Goal: Task Accomplishment & Management: Complete application form

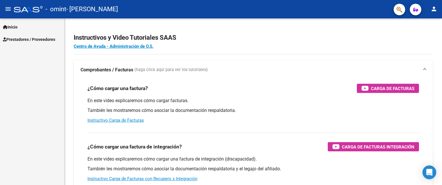
click at [22, 37] on span "Prestadores / Proveedores" at bounding box center [29, 39] width 52 height 6
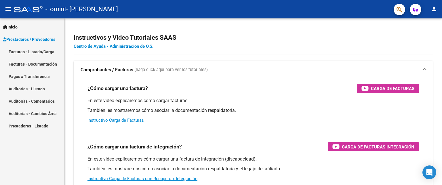
click at [26, 53] on link "Facturas - Listado/Carga" at bounding box center [32, 51] width 64 height 12
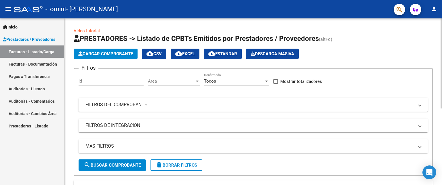
click at [130, 52] on span "Cargar Comprobante" at bounding box center [105, 53] width 55 height 5
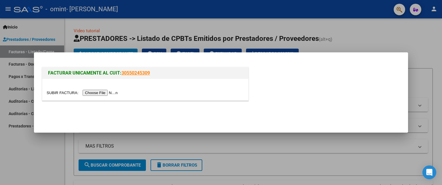
click at [103, 92] on input "file" at bounding box center [83, 93] width 73 height 6
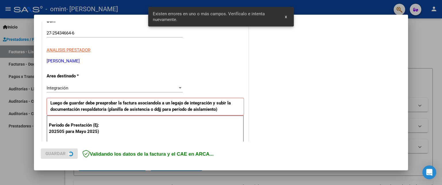
scroll to position [129, 0]
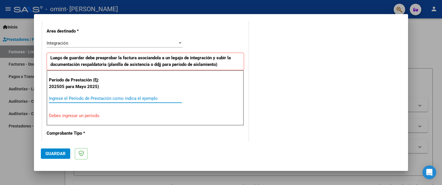
click at [84, 99] on input "Ingrese el Período de Prestación como indica el ejemplo" at bounding box center [115, 98] width 133 height 5
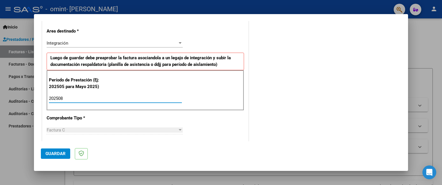
type input "202508"
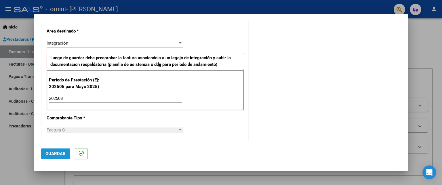
click at [58, 153] on span "Guardar" at bounding box center [55, 153] width 20 height 5
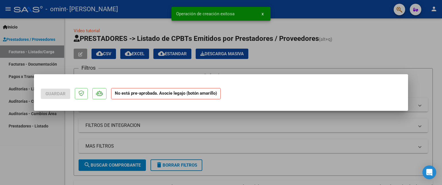
scroll to position [0, 0]
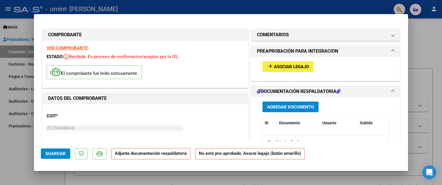
click at [283, 68] on span "Asociar Legajo" at bounding box center [291, 66] width 35 height 5
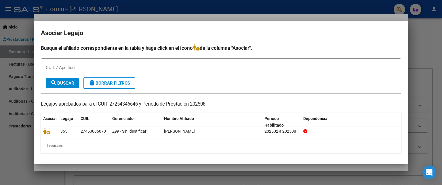
click at [22, 154] on div at bounding box center [221, 92] width 442 height 185
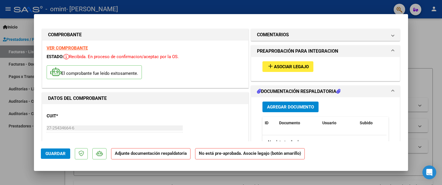
click at [287, 109] on span "Agregar Documento" at bounding box center [290, 107] width 47 height 5
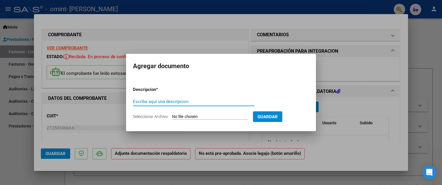
click at [199, 101] on input "Escriba aquí una descripcion" at bounding box center [194, 101] width 122 height 5
type input "planilloa de asistencia"
click at [200, 117] on input "Seleccionar Archivo" at bounding box center [210, 116] width 76 height 5
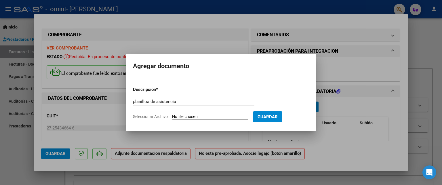
type input "C:\fakepath\agosto.pdf"
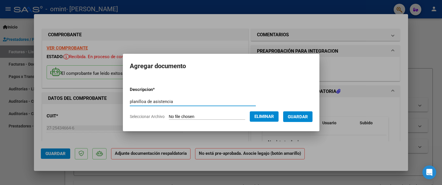
click at [141, 102] on input "planilloa de asistencia" at bounding box center [193, 101] width 126 height 5
type input "planilla de asistencia"
click at [300, 118] on span "Guardar" at bounding box center [298, 116] width 20 height 5
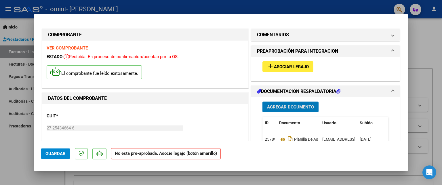
click at [297, 67] on span "Asociar Legajo" at bounding box center [291, 66] width 35 height 5
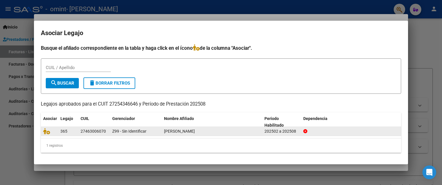
click at [181, 131] on span "[PERSON_NAME]" at bounding box center [179, 131] width 31 height 5
click at [237, 134] on div "[PERSON_NAME]" at bounding box center [212, 131] width 96 height 7
click at [48, 133] on icon at bounding box center [46, 131] width 7 height 6
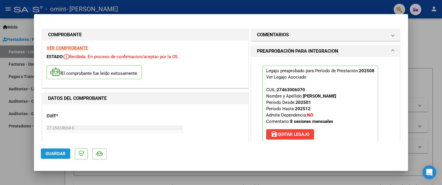
click at [56, 153] on span "Guardar" at bounding box center [55, 153] width 20 height 5
